Goal: Task Accomplishment & Management: Complete application form

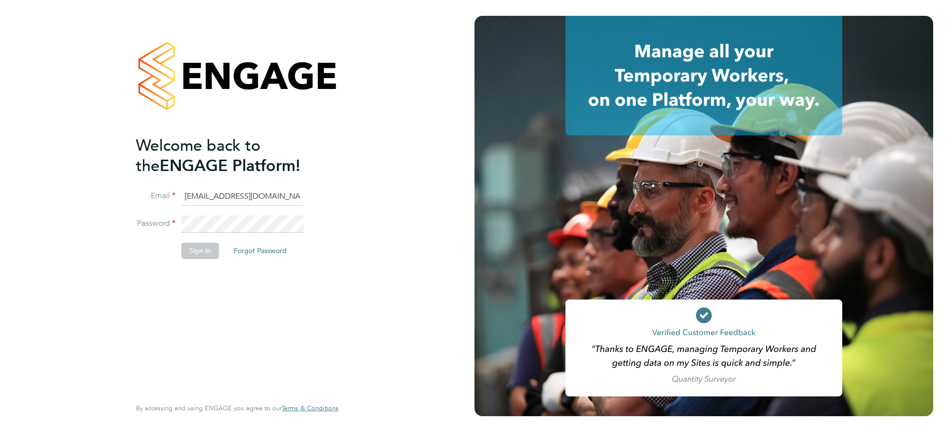
type input "[EMAIL_ADDRESS][DOMAIN_NAME]"
click at [194, 255] on button "Sign In" at bounding box center [200, 251] width 38 height 16
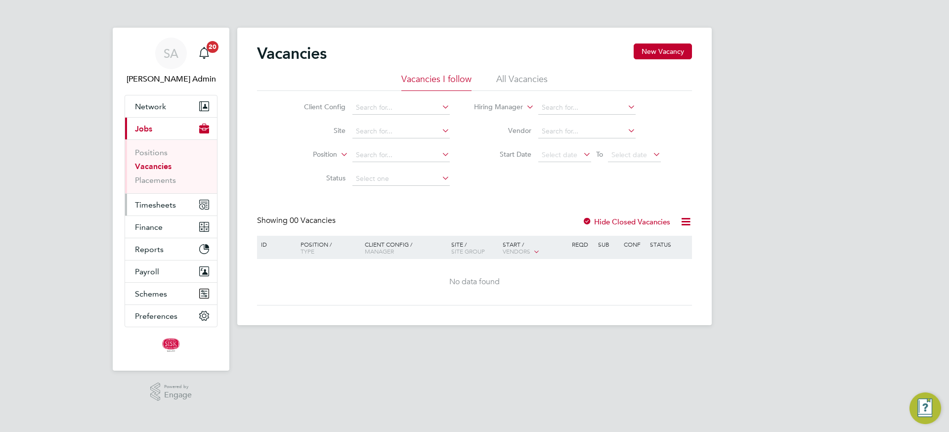
click at [150, 207] on span "Timesheets" at bounding box center [155, 204] width 41 height 9
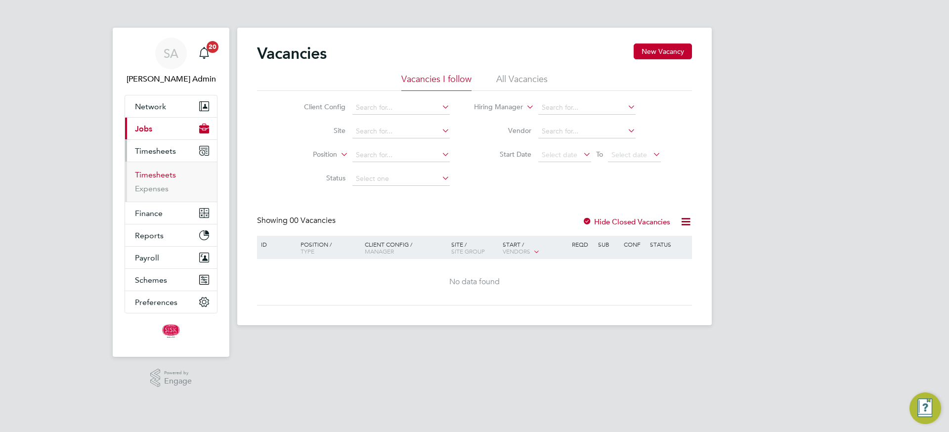
click at [157, 178] on link "Timesheets" at bounding box center [155, 174] width 41 height 9
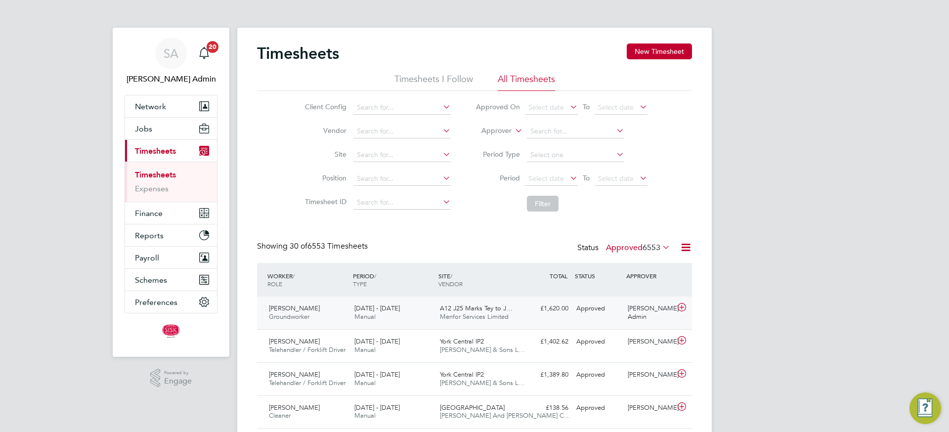
click at [503, 302] on div "A12 J25 Marks Tey to J… Menfor Services Limited" at bounding box center [479, 312] width 86 height 25
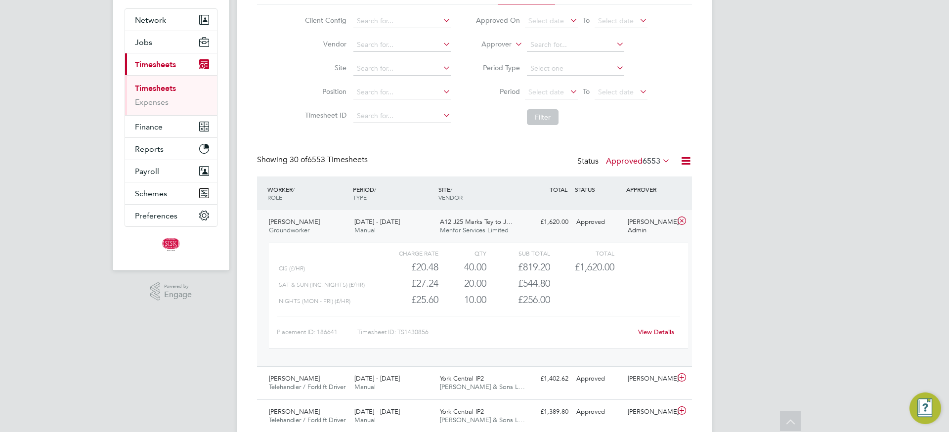
click at [654, 326] on div "View Details" at bounding box center [656, 332] width 48 height 16
click at [654, 329] on link "View Details" at bounding box center [656, 332] width 36 height 8
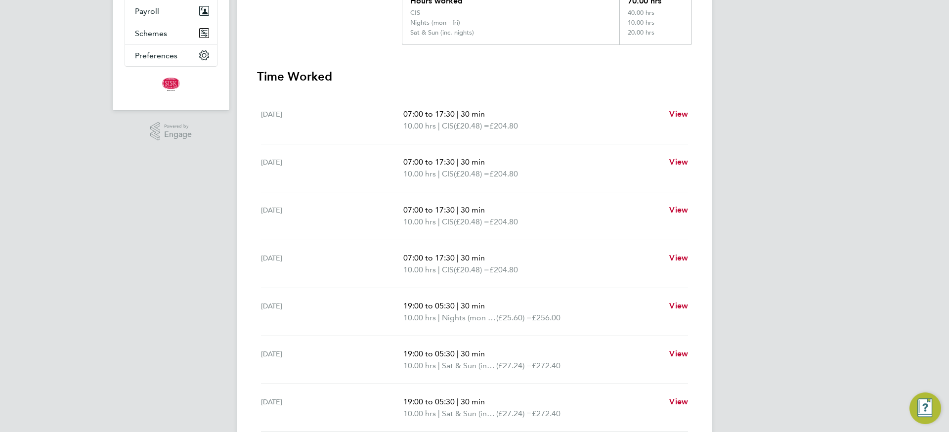
scroll to position [91, 0]
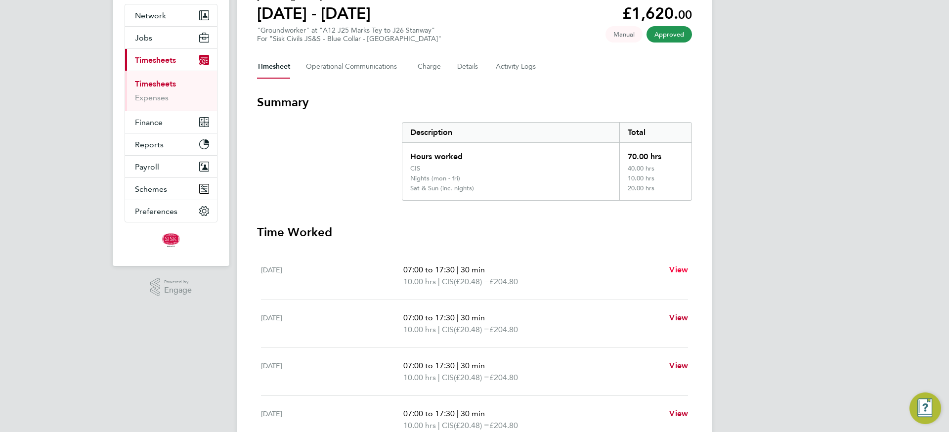
click at [674, 272] on span "View" at bounding box center [678, 269] width 19 height 9
select select "30"
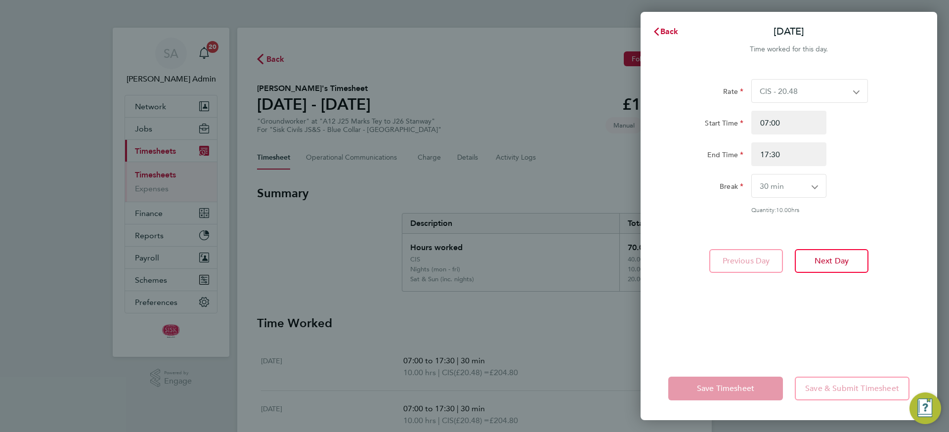
click at [804, 103] on div "Rate CIS - 20.48 Sat & Sun (inc. nights) - 27.24 Over 12 hrs - 24.58 Bank Holid…" at bounding box center [788, 146] width 241 height 134
click at [668, 36] on button "Back" at bounding box center [665, 32] width 46 height 20
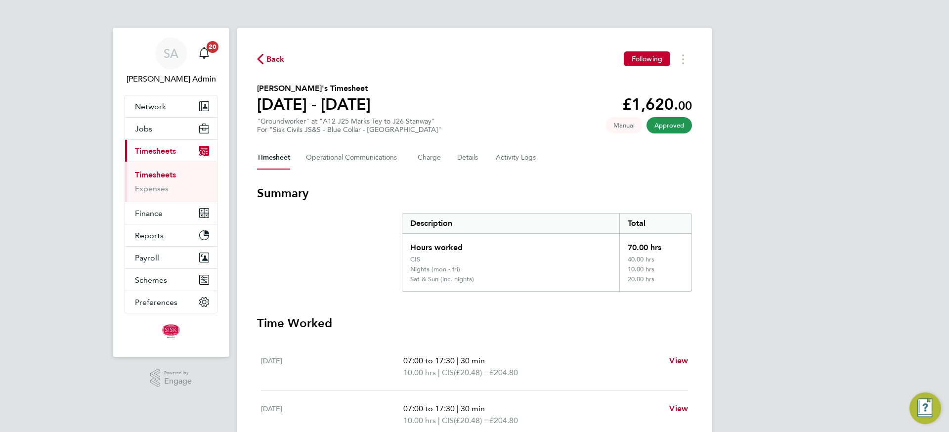
scroll to position [18, 0]
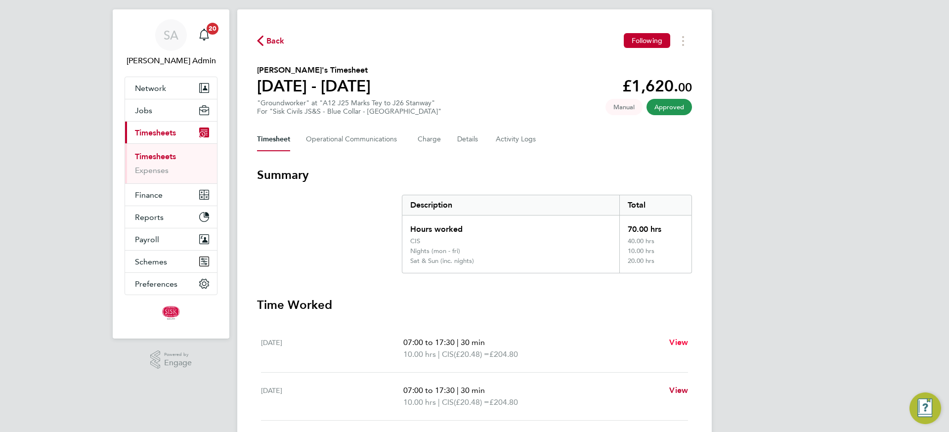
click at [673, 340] on span "View" at bounding box center [678, 342] width 19 height 9
select select "30"
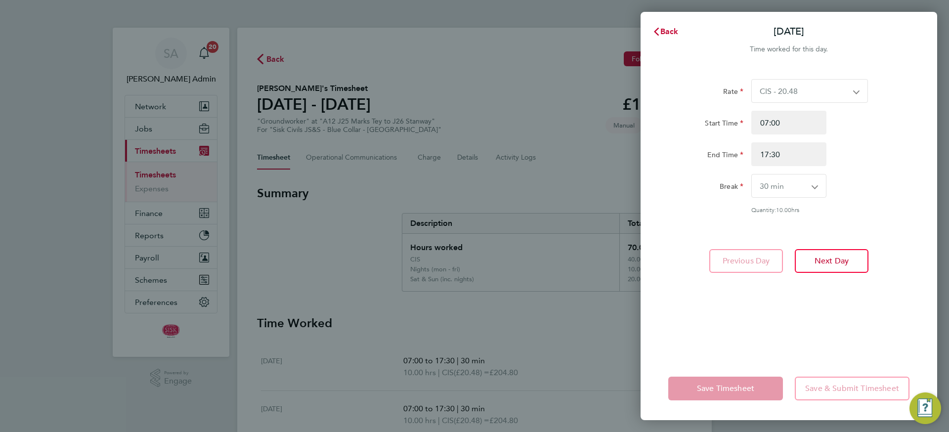
click at [805, 103] on div "Rate CIS - 20.48 Sat & Sun (inc. nights) - 27.24 Over 12 hrs - 24.58 Bank Holid…" at bounding box center [788, 146] width 241 height 134
click at [671, 36] on button "Back" at bounding box center [665, 32] width 46 height 20
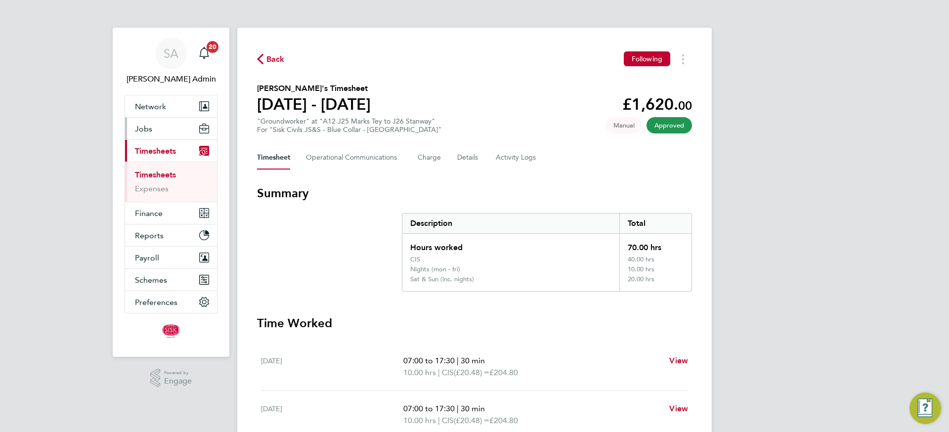
click at [155, 127] on button "Jobs" at bounding box center [171, 129] width 92 height 22
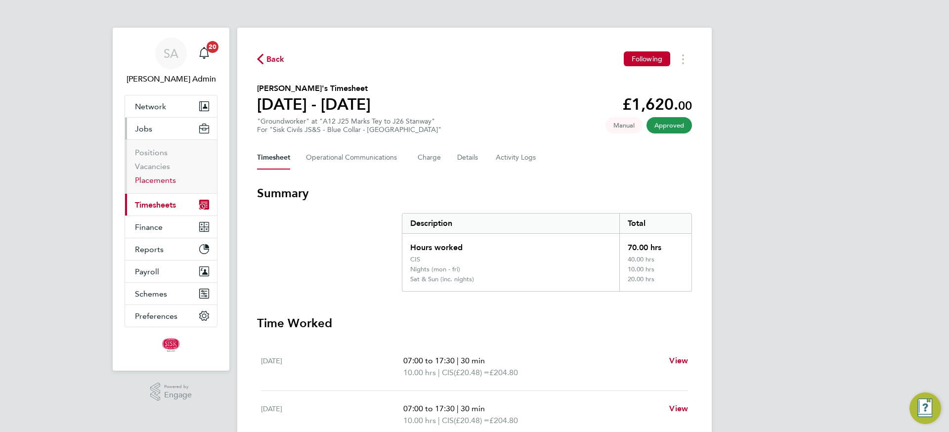
click at [149, 180] on link "Placements" at bounding box center [155, 179] width 41 height 9
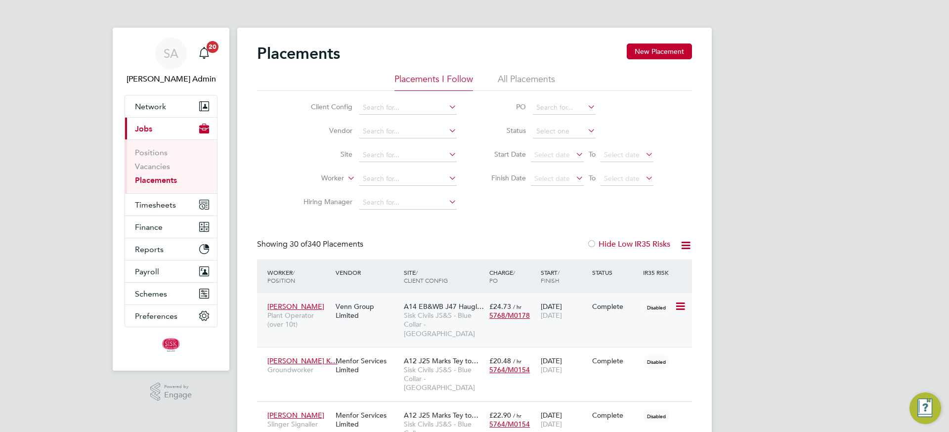
click at [438, 326] on span "Sisk Civils JS&S - Blue Collar - [GEOGRAPHIC_DATA]" at bounding box center [444, 324] width 81 height 27
click at [146, 166] on link "Vacancies" at bounding box center [152, 166] width 35 height 9
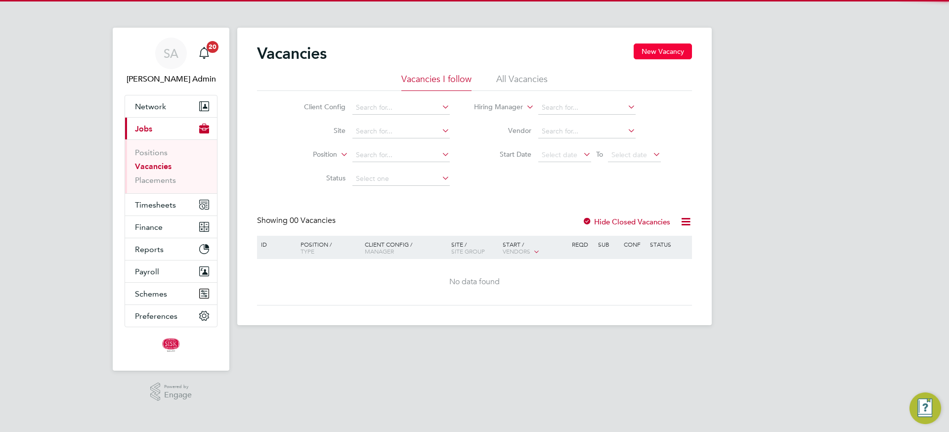
click at [650, 52] on button "New Vacancy" at bounding box center [663, 51] width 58 height 16
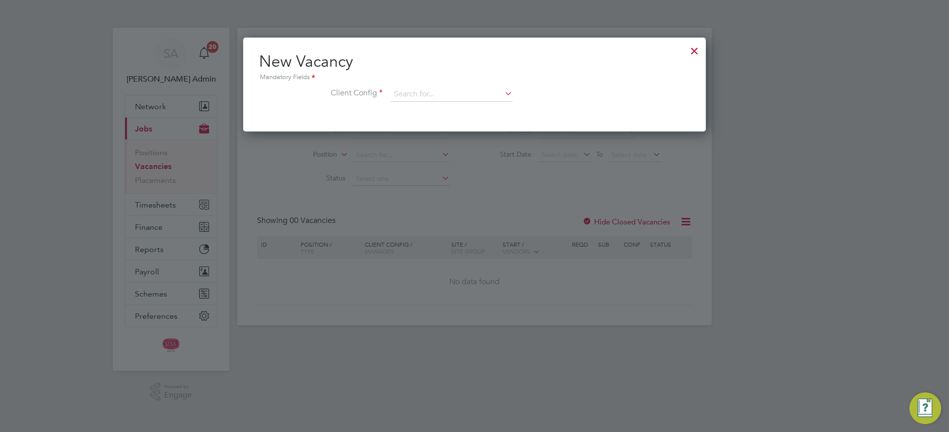
scroll to position [94, 463]
click at [483, 103] on li "Client Config" at bounding box center [474, 99] width 431 height 25
click at [482, 93] on input at bounding box center [451, 94] width 122 height 15
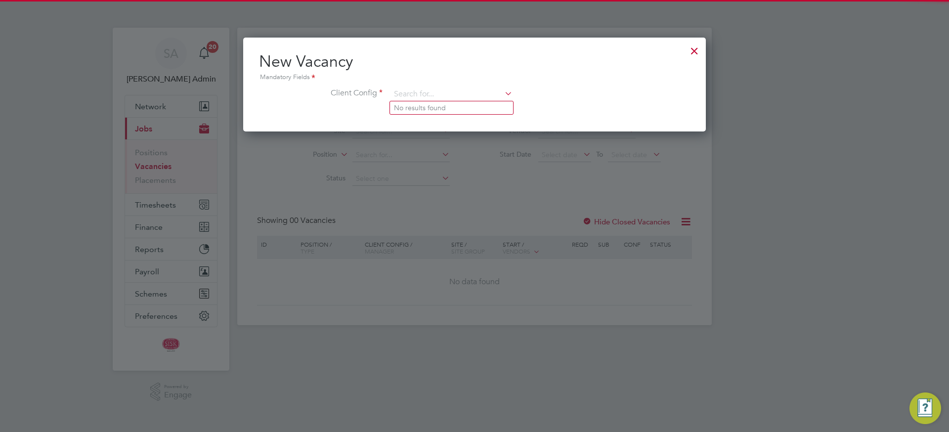
click at [514, 95] on li "Client Config" at bounding box center [474, 99] width 431 height 25
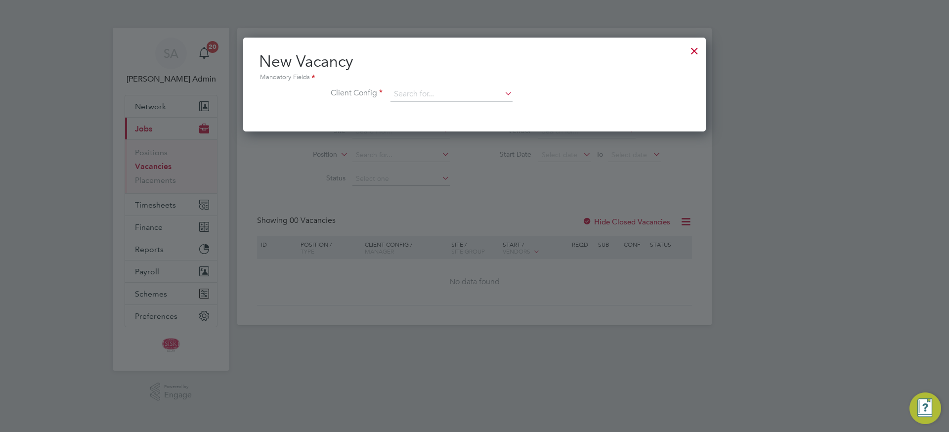
click at [503, 94] on icon at bounding box center [503, 93] width 0 height 14
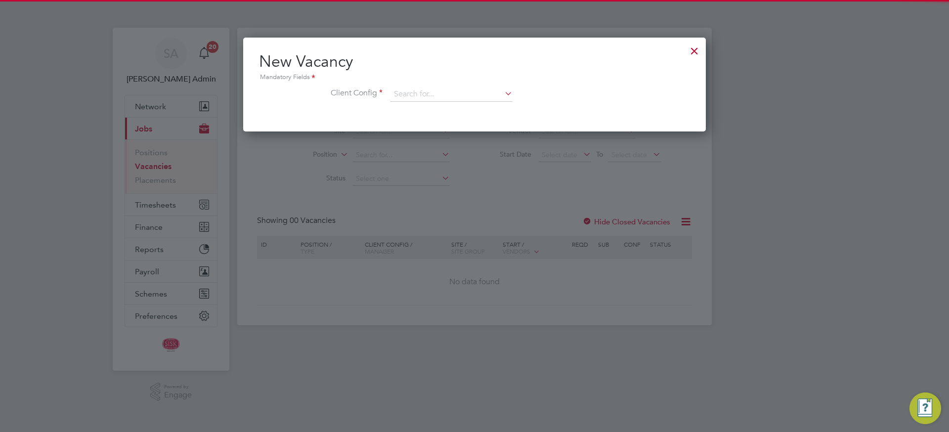
click at [431, 109] on li "No results found" at bounding box center [451, 107] width 123 height 13
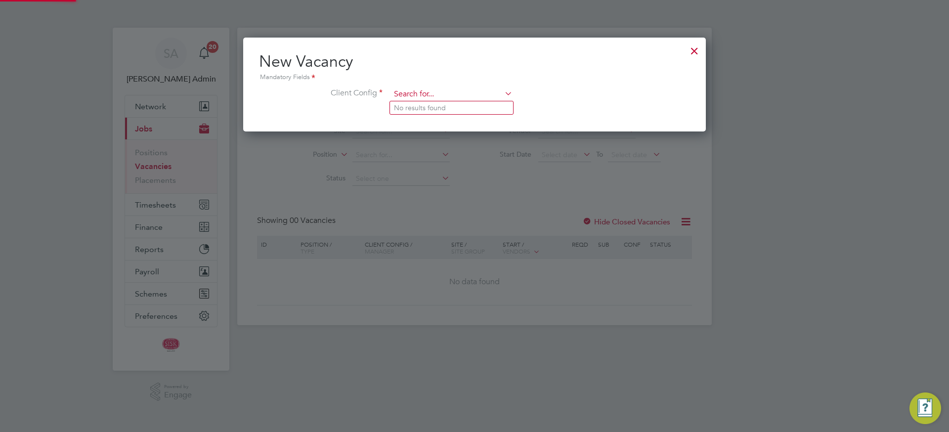
click at [434, 98] on input at bounding box center [451, 94] width 122 height 15
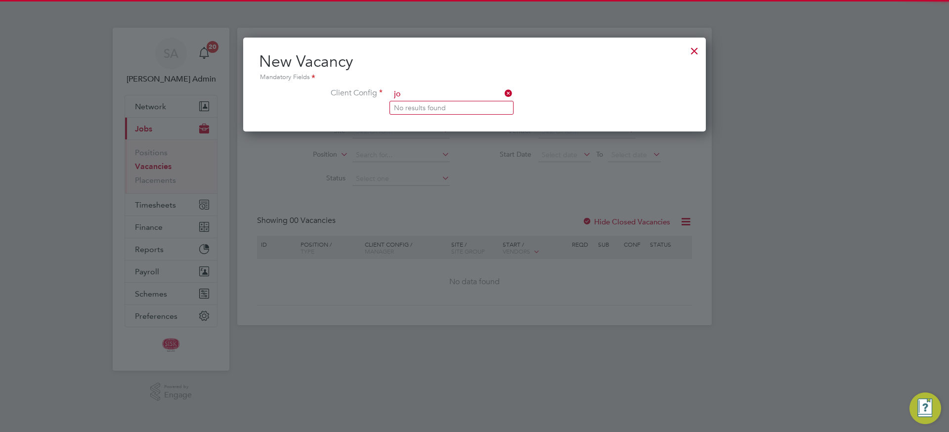
type input "jo"
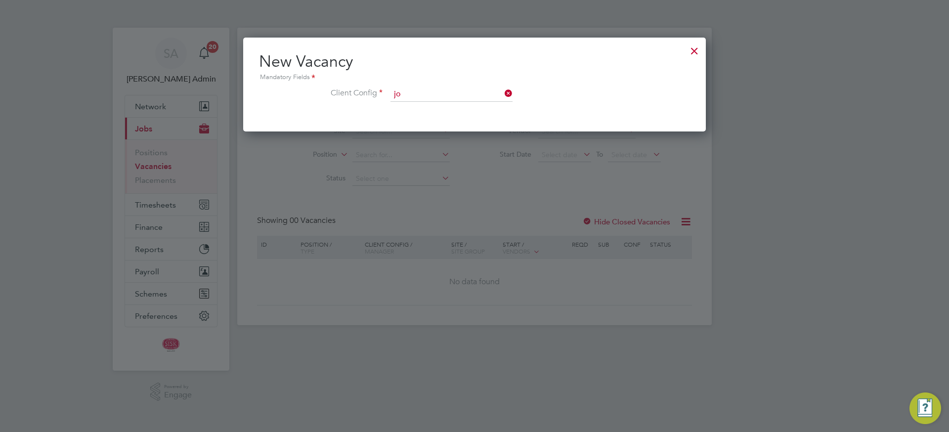
click at [677, 41] on div "New Vacancy Mandatory Fields Client Config jo" at bounding box center [474, 85] width 463 height 94
click at [690, 50] on div at bounding box center [694, 49] width 18 height 18
